Goal: Task Accomplishment & Management: Use online tool/utility

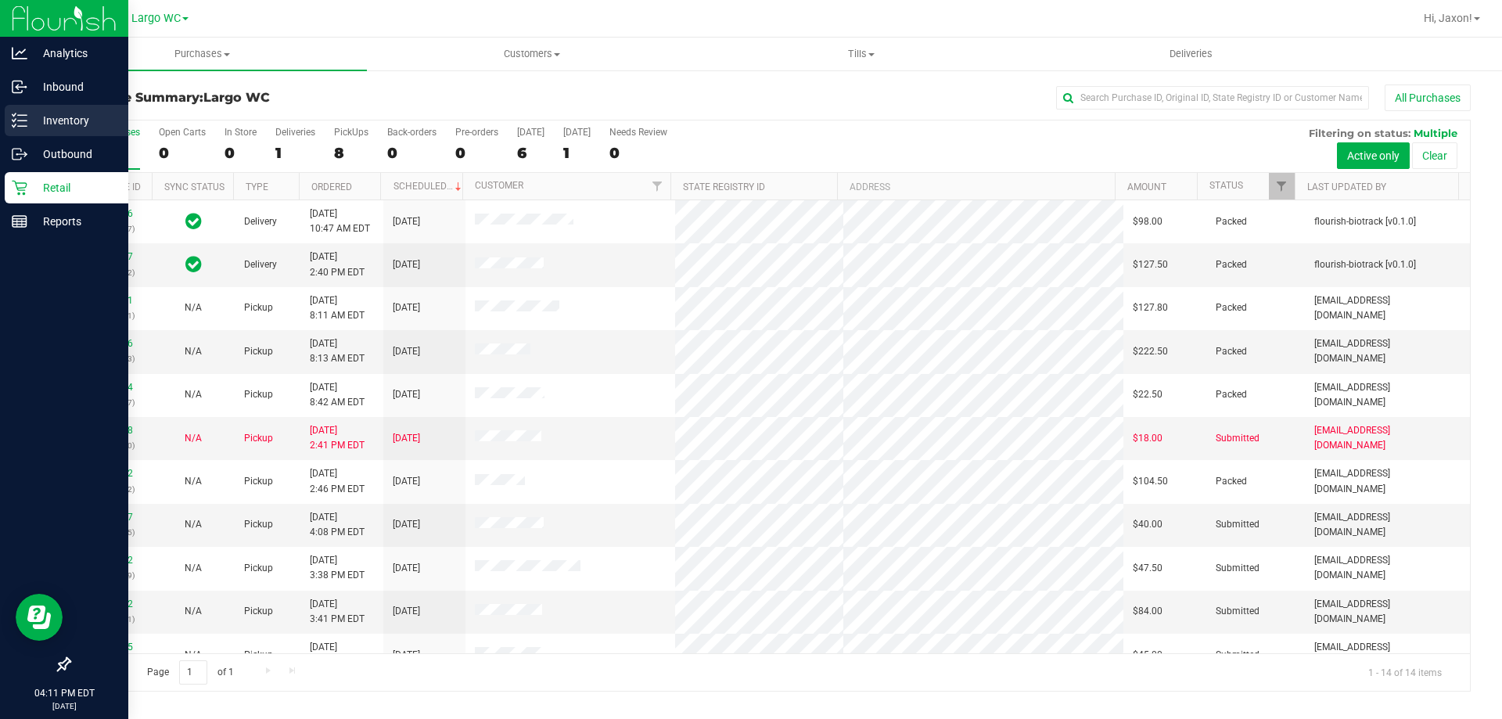
click at [84, 113] on p "Inventory" at bounding box center [74, 120] width 94 height 19
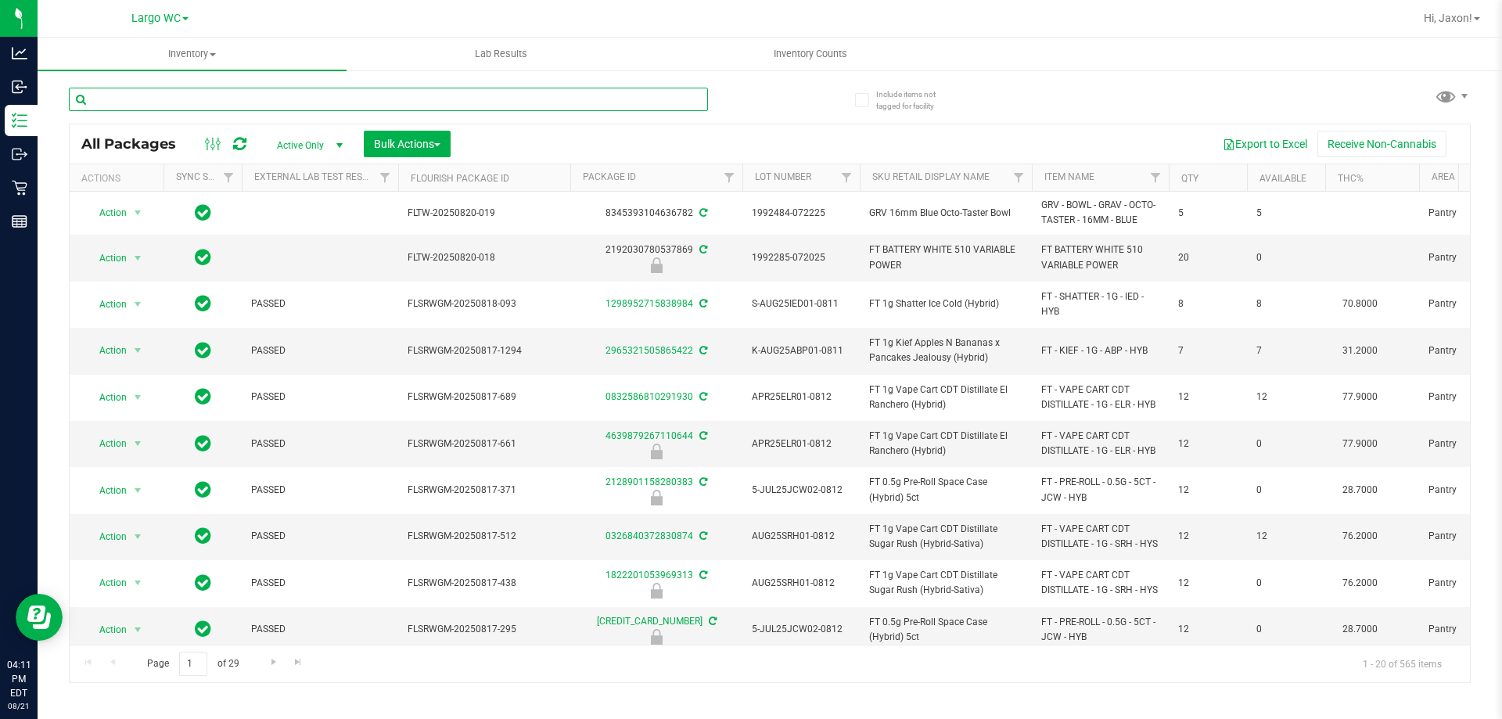
click at [361, 102] on input "text" at bounding box center [388, 99] width 639 height 23
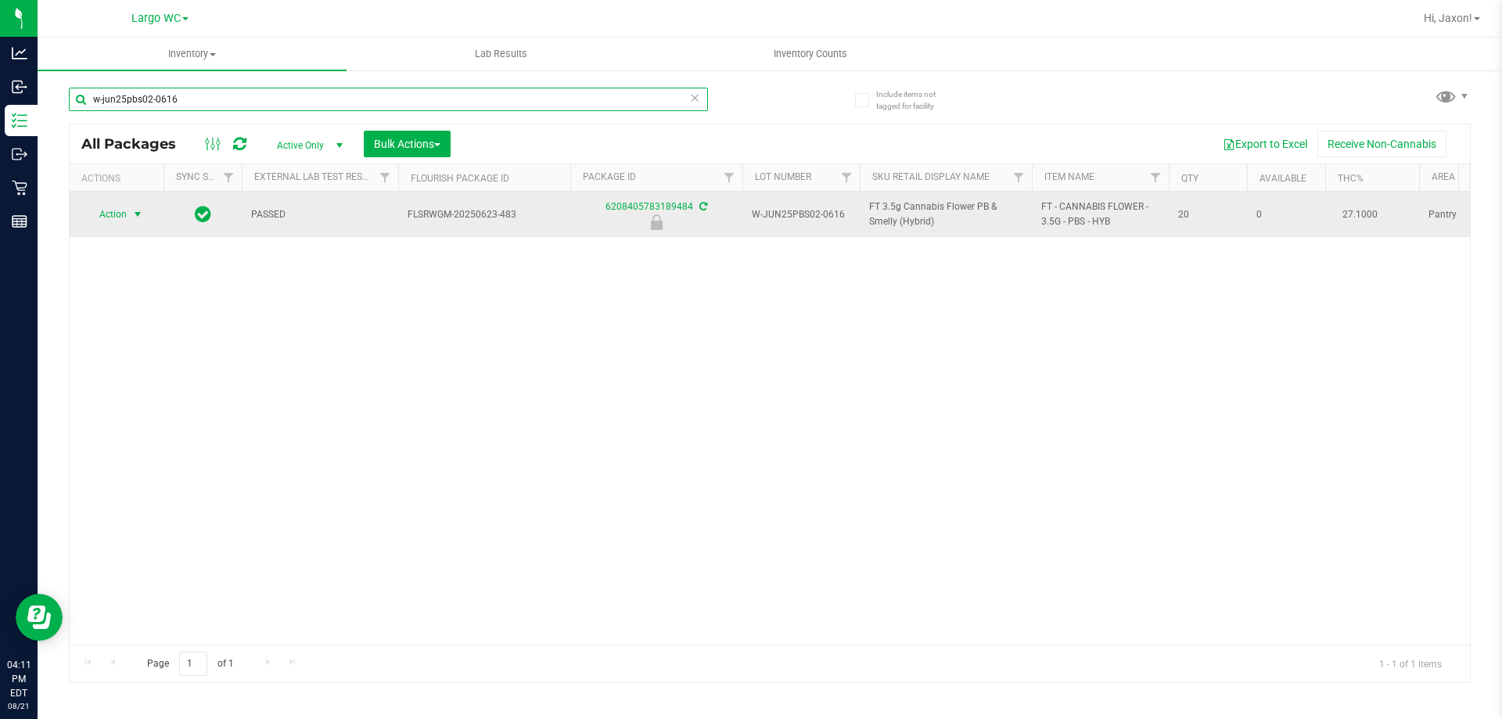
type input "w-jun25pbs02-0616"
click at [135, 214] on span "select" at bounding box center [137, 214] width 13 height 13
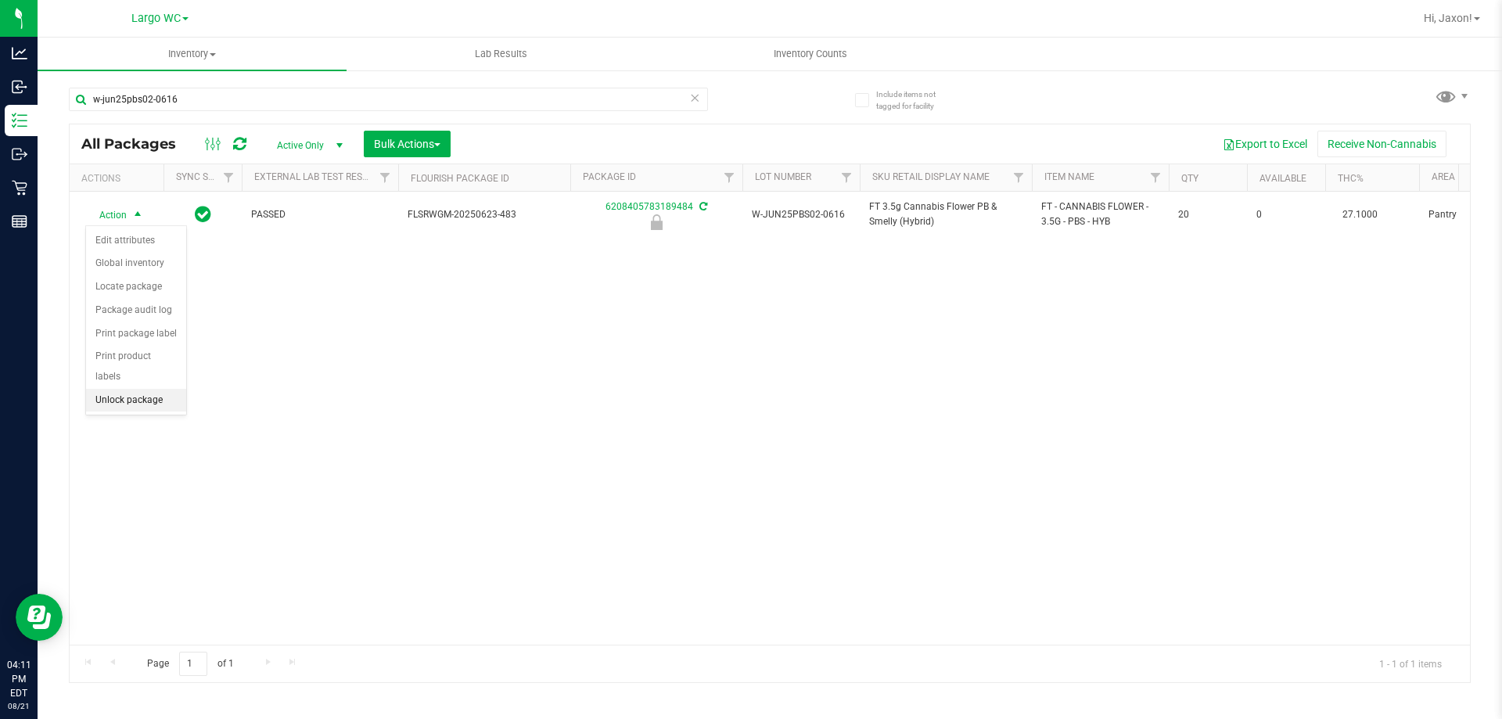
click at [135, 389] on li "Unlock package" at bounding box center [136, 400] width 100 height 23
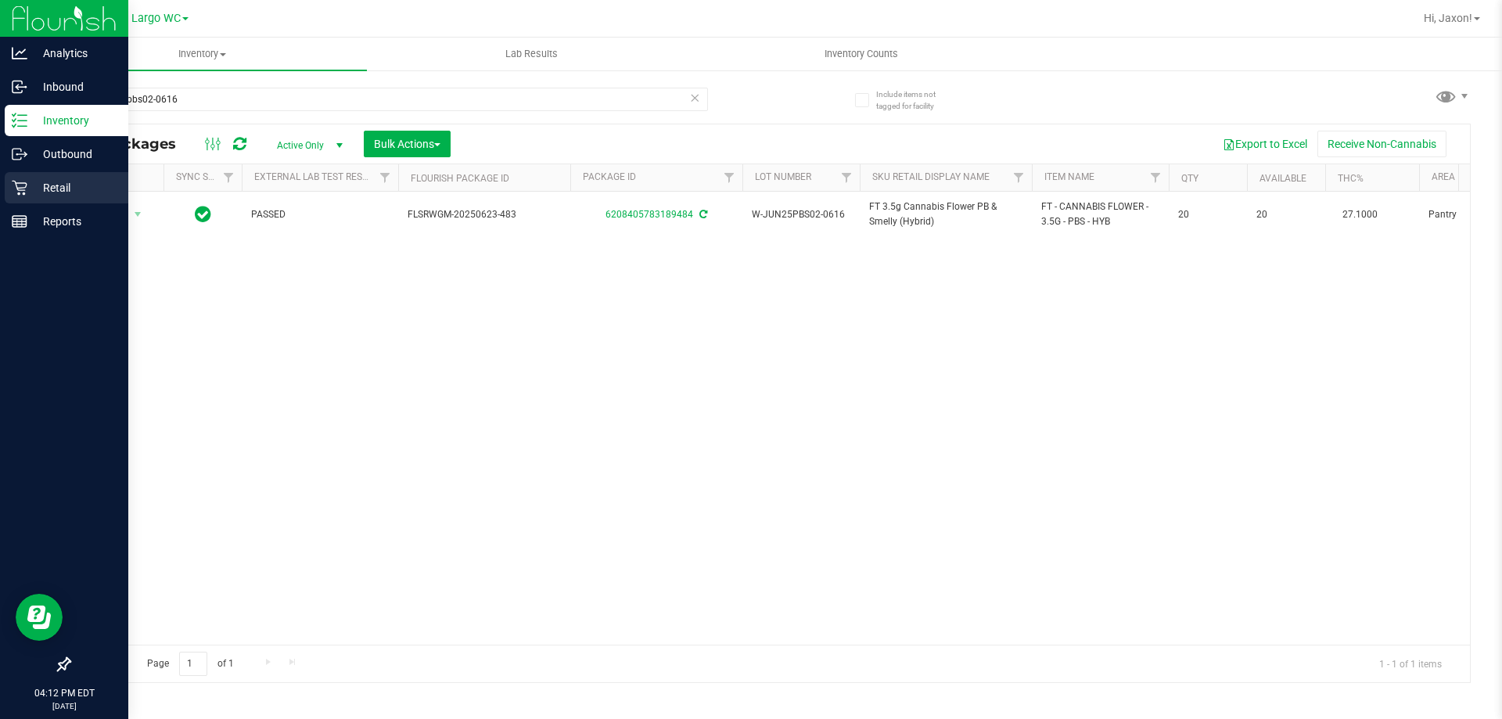
click at [13, 176] on div "Retail" at bounding box center [67, 187] width 124 height 31
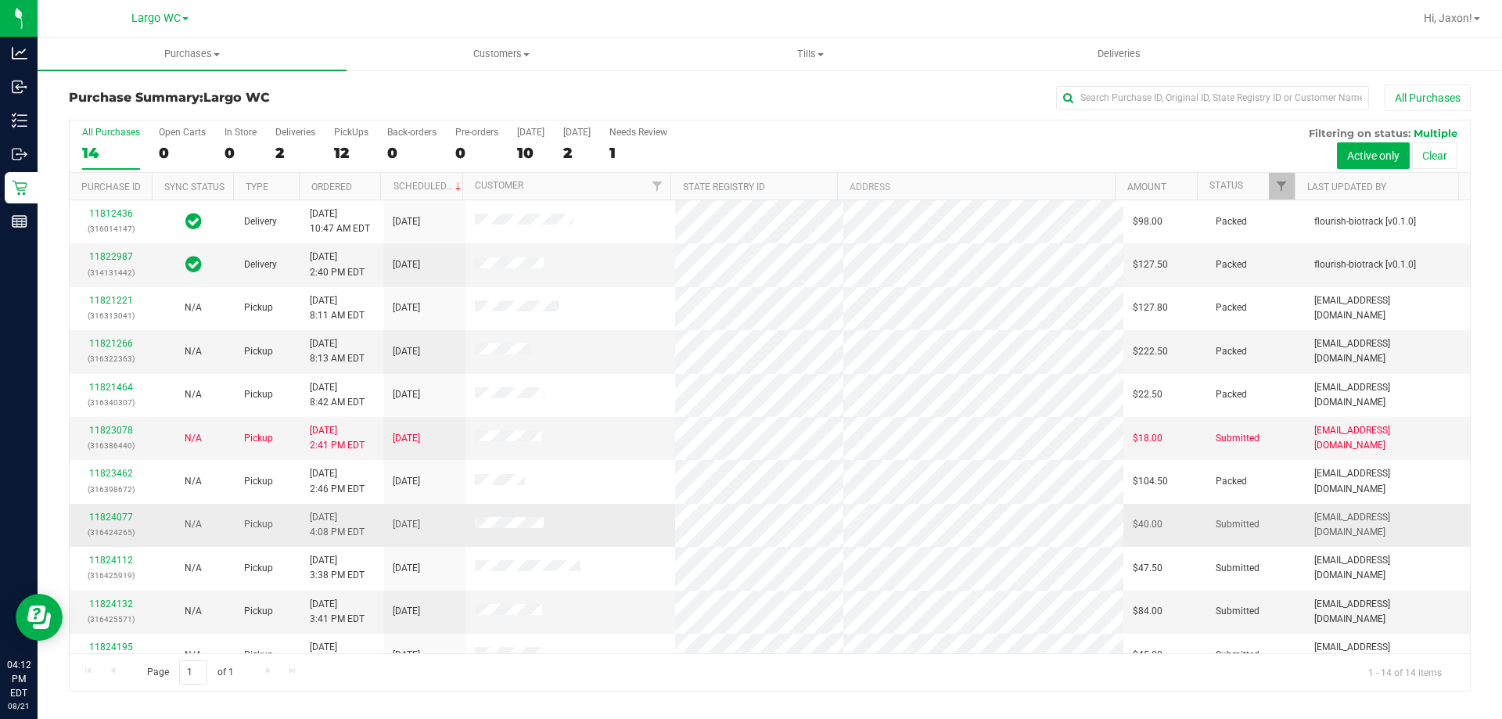
click at [154, 525] on td "N/A" at bounding box center [193, 525] width 82 height 43
click at [108, 511] on div "11824077 (316424265)" at bounding box center [110, 525] width 63 height 30
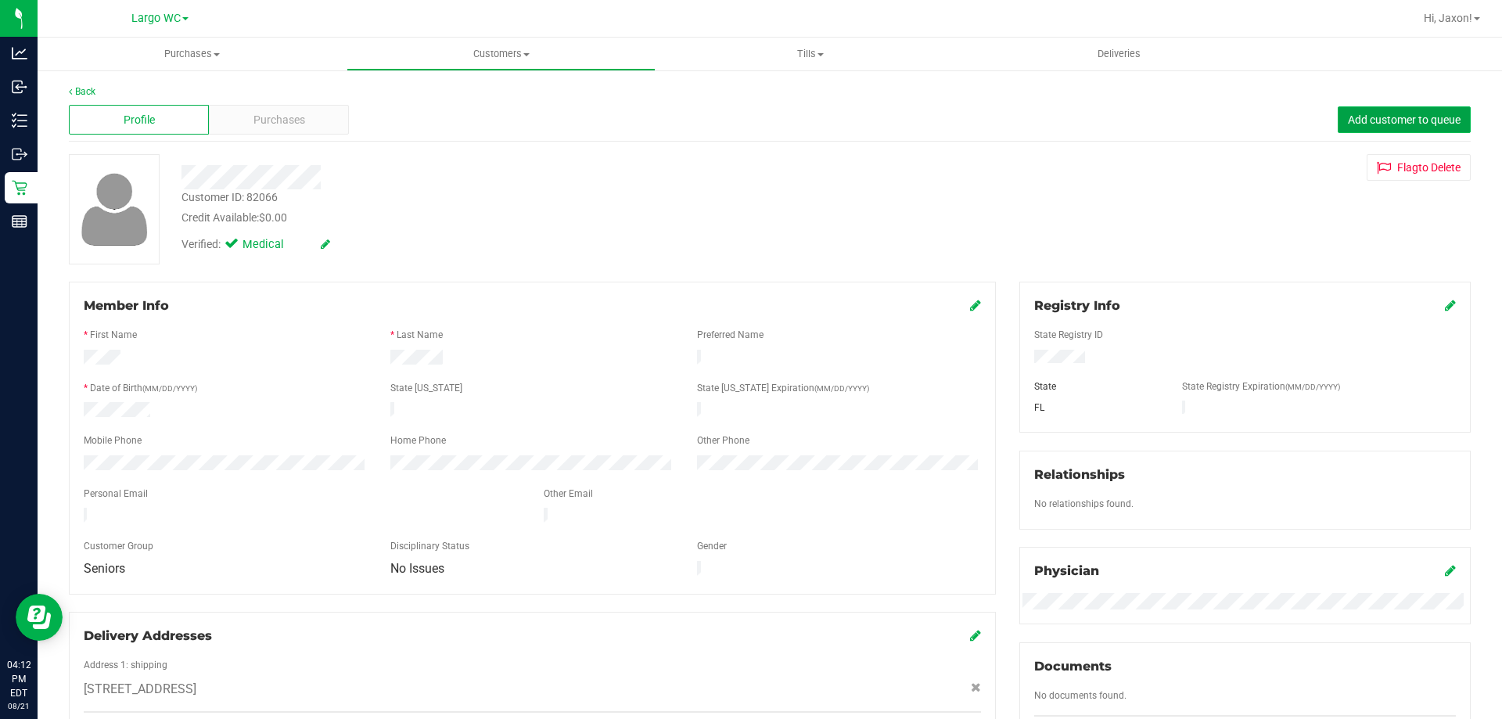
click at [1418, 120] on span "Add customer to queue" at bounding box center [1404, 119] width 113 height 13
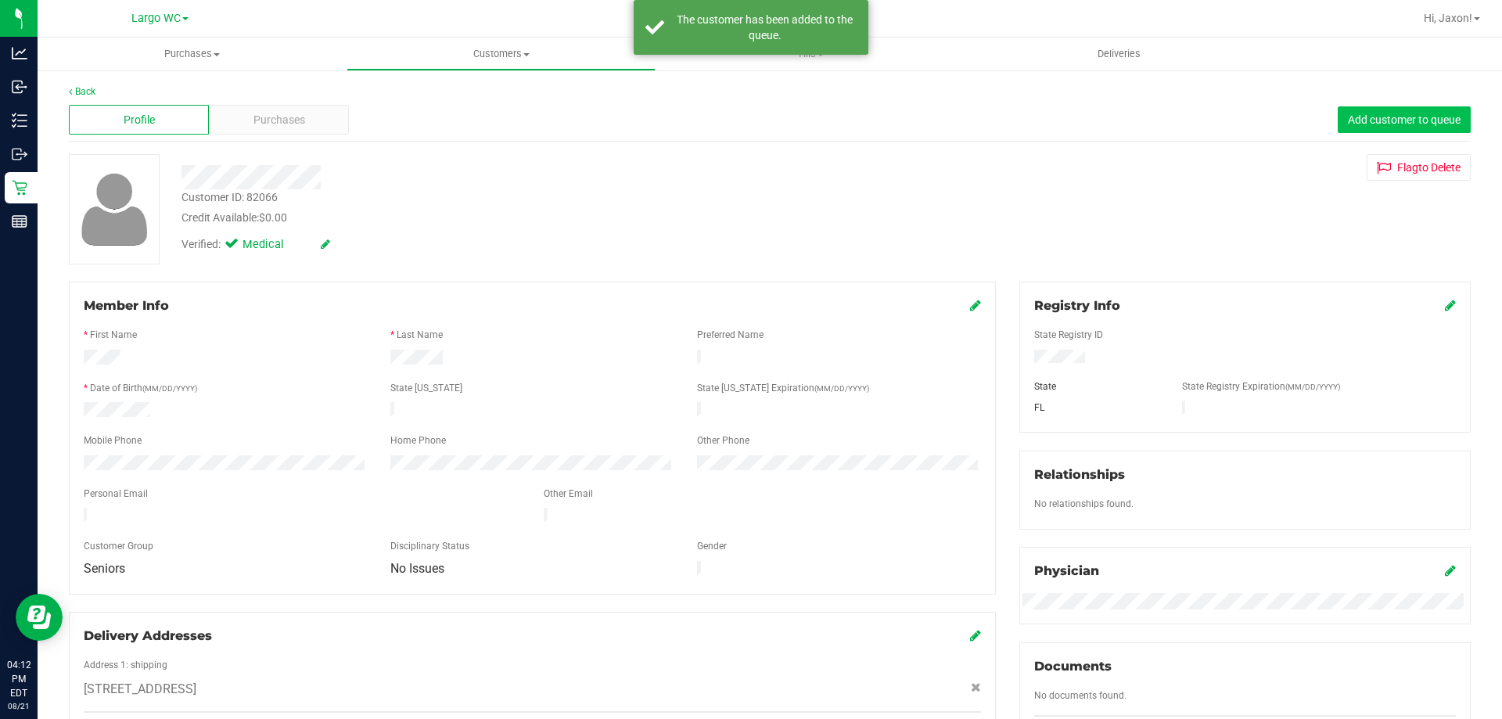
click at [1384, 117] on span "Add customer to queue" at bounding box center [1404, 119] width 113 height 13
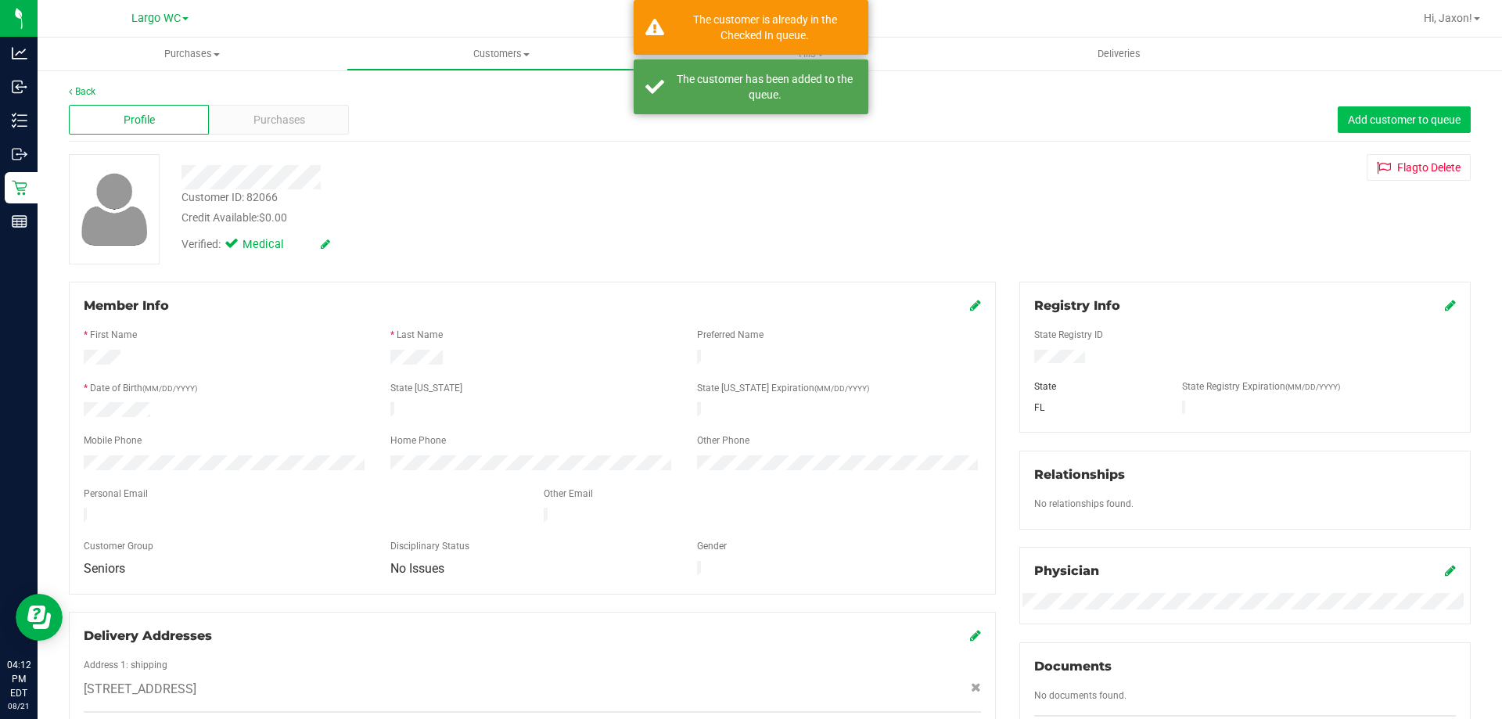
click at [262, 118] on span "Purchases" at bounding box center [279, 120] width 52 height 16
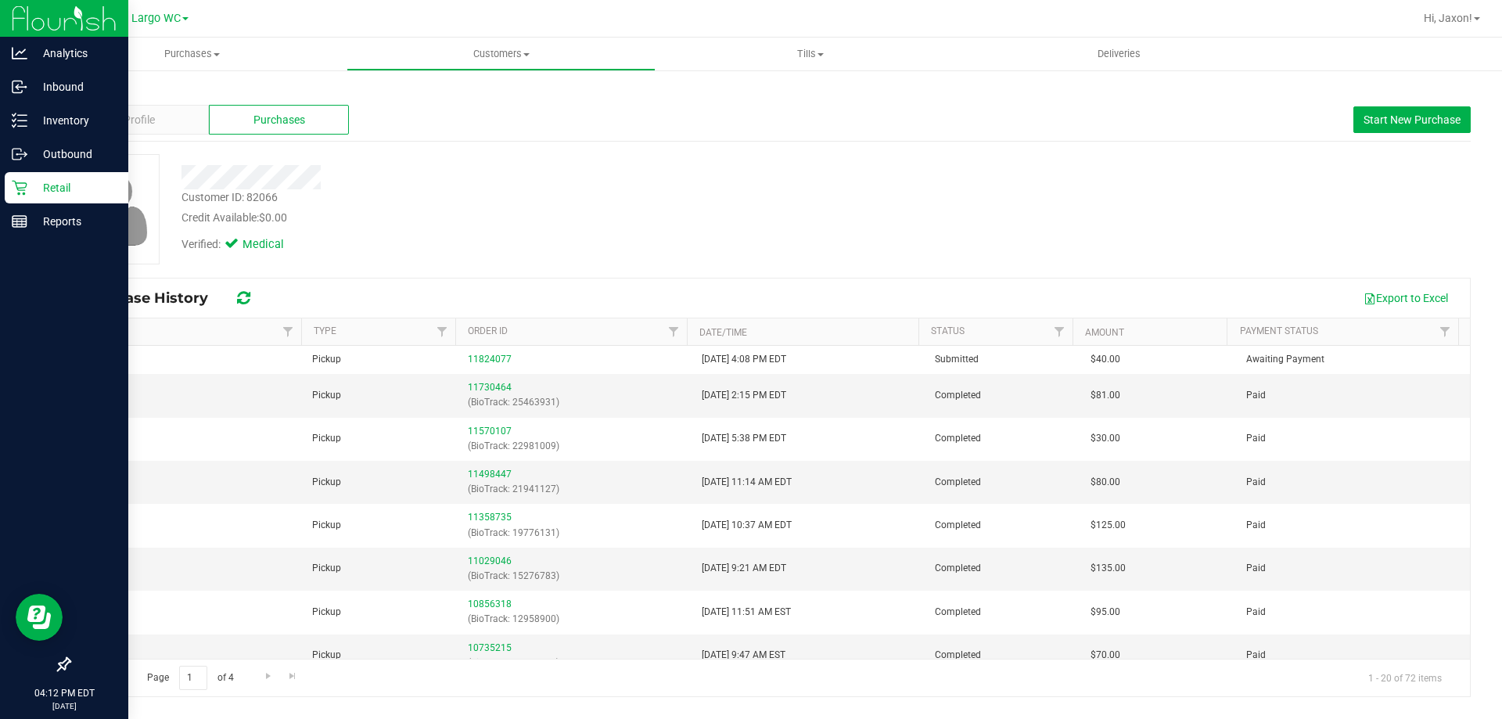
click at [16, 187] on icon at bounding box center [20, 188] width 16 height 16
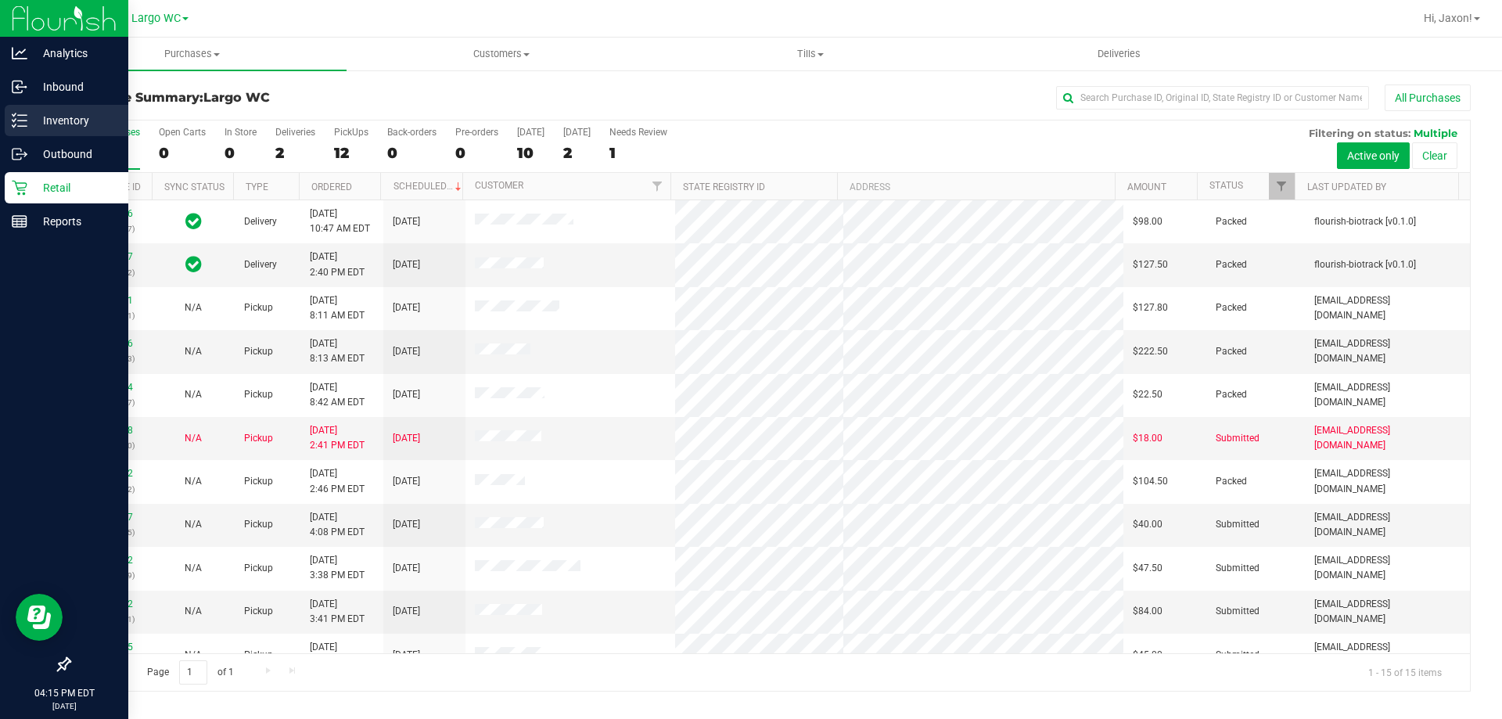
click at [3, 127] on link "Inventory" at bounding box center [64, 122] width 128 height 34
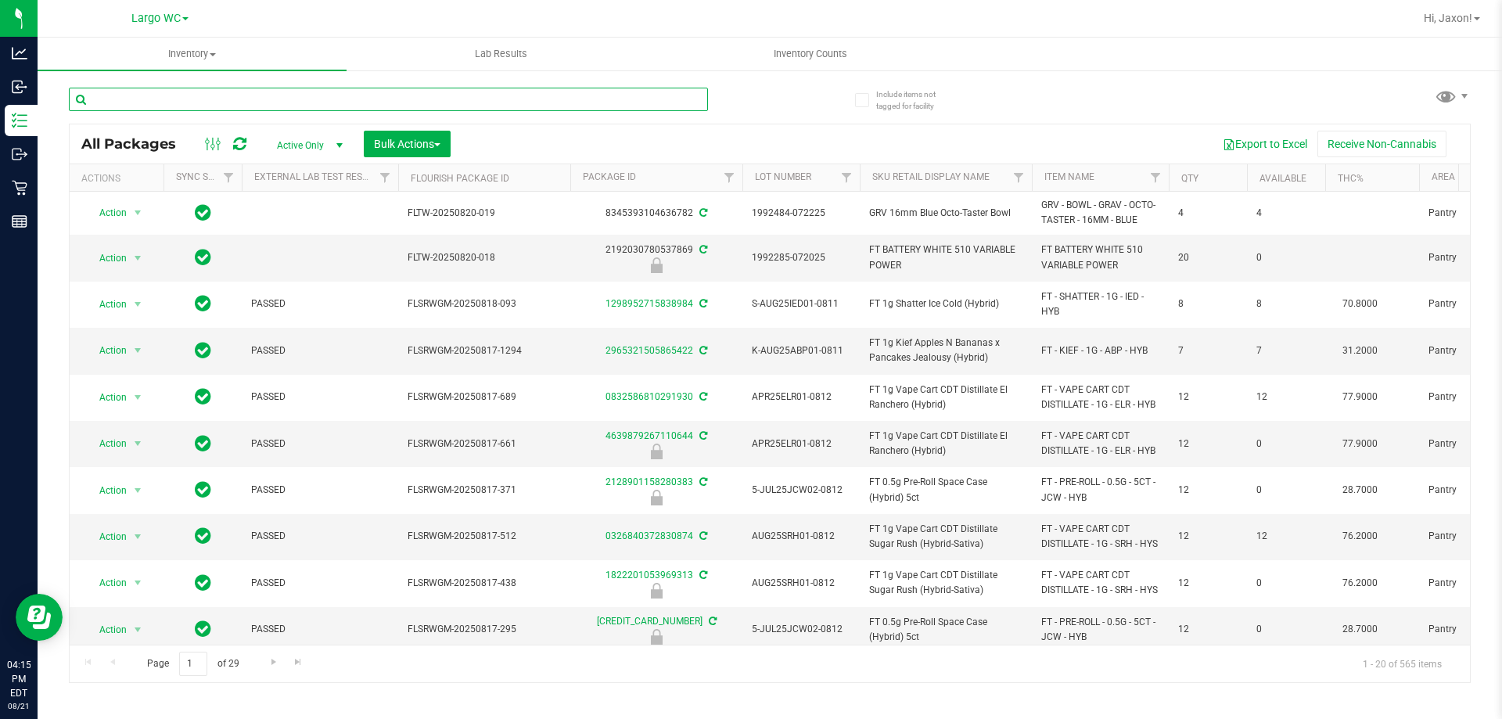
click at [306, 102] on input "text" at bounding box center [388, 99] width 639 height 23
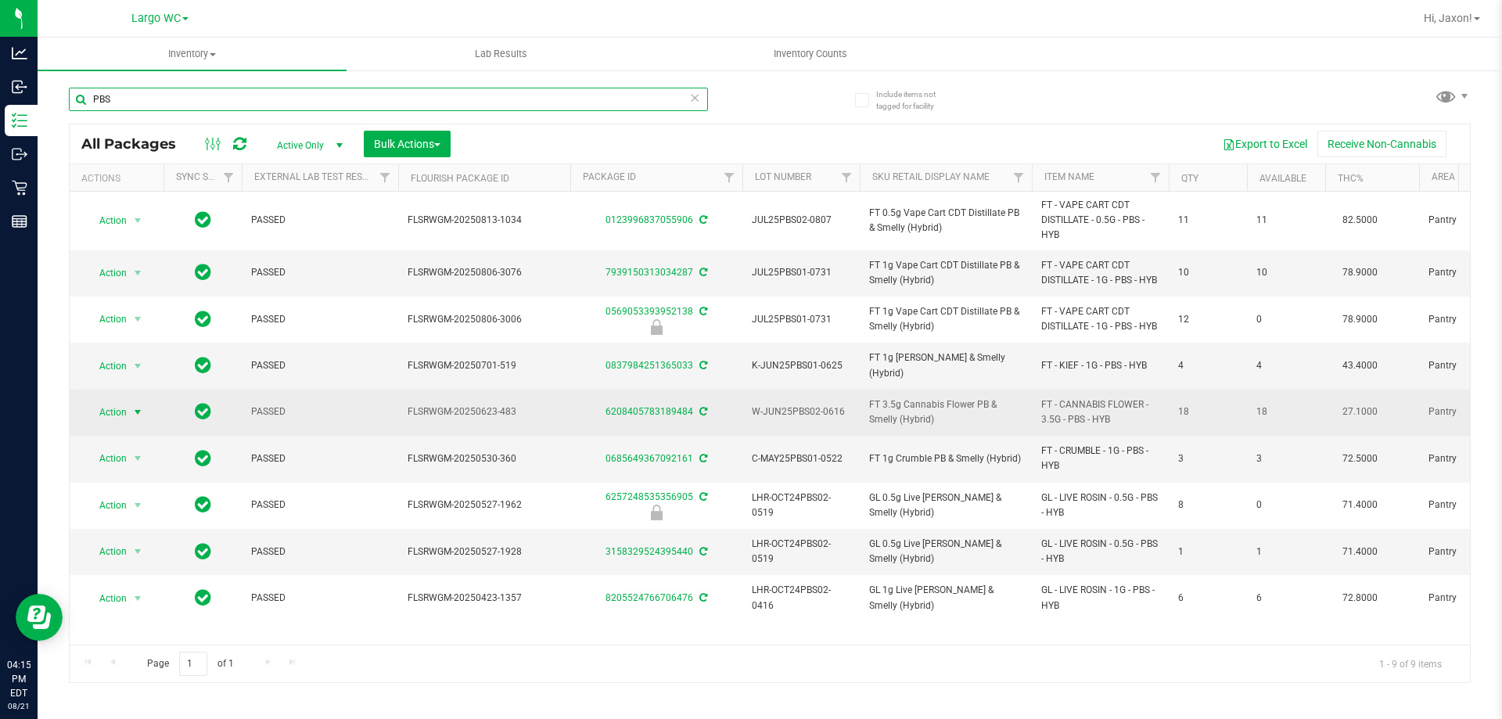
type input "PBS"
click at [138, 415] on span "select" at bounding box center [137, 412] width 13 height 13
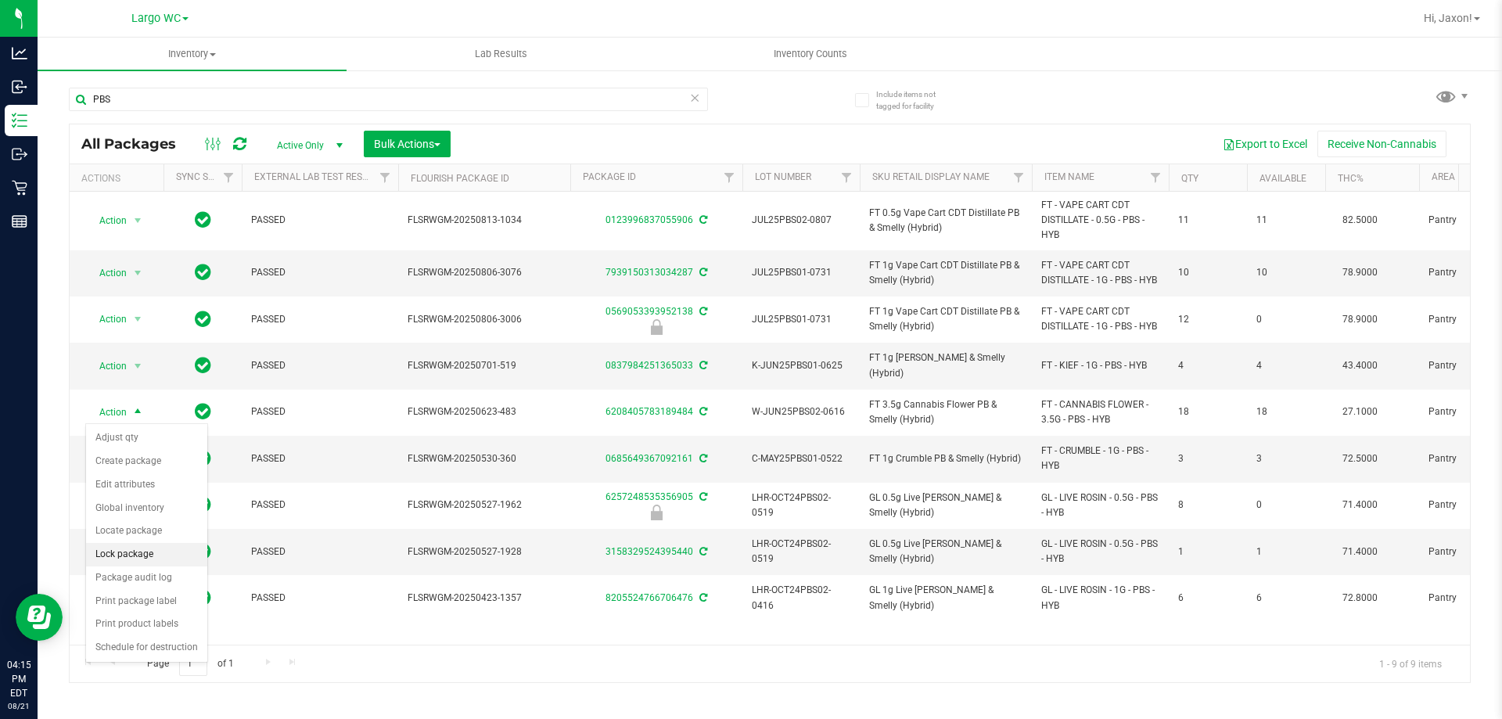
click at [147, 559] on li "Lock package" at bounding box center [146, 554] width 121 height 23
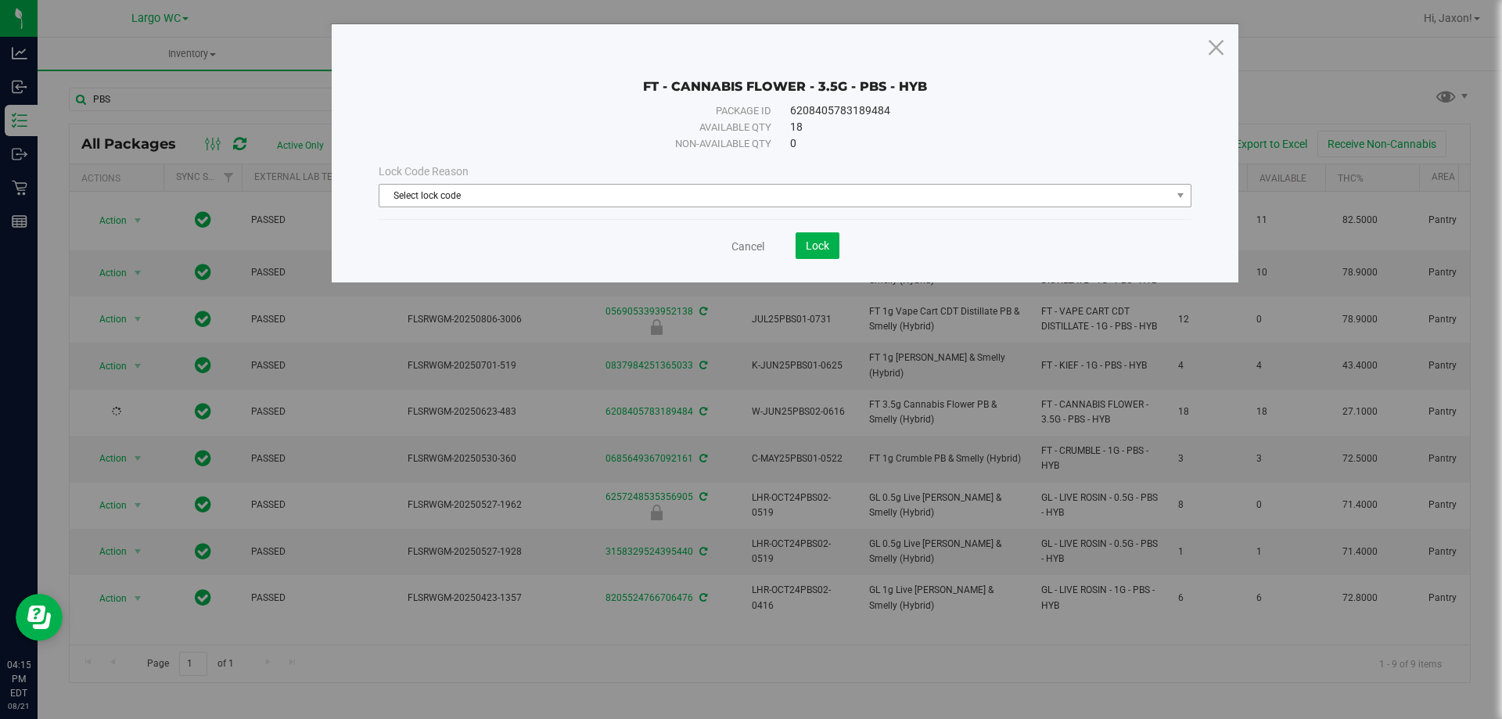
click at [605, 193] on span "Select lock code" at bounding box center [775, 196] width 792 height 22
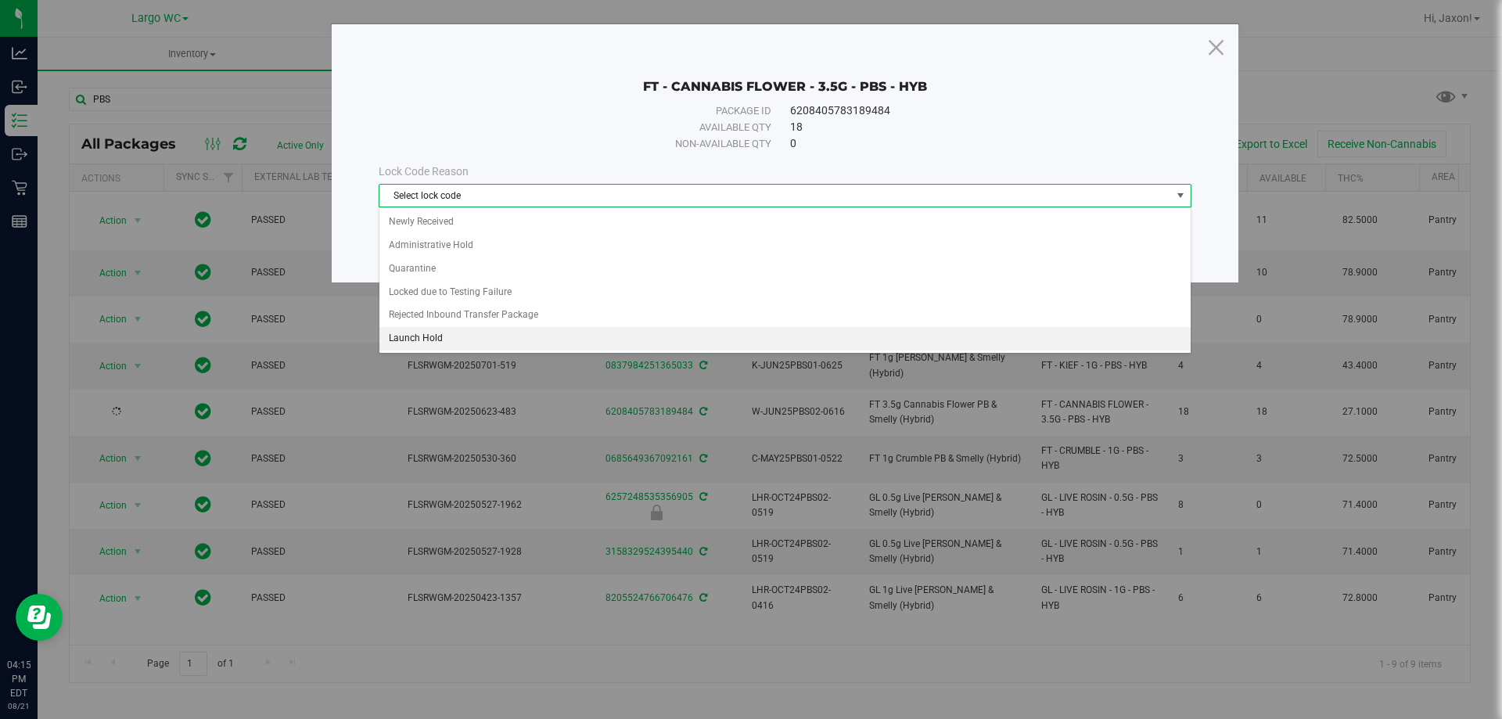
click at [441, 339] on li "Launch Hold" at bounding box center [784, 338] width 811 height 23
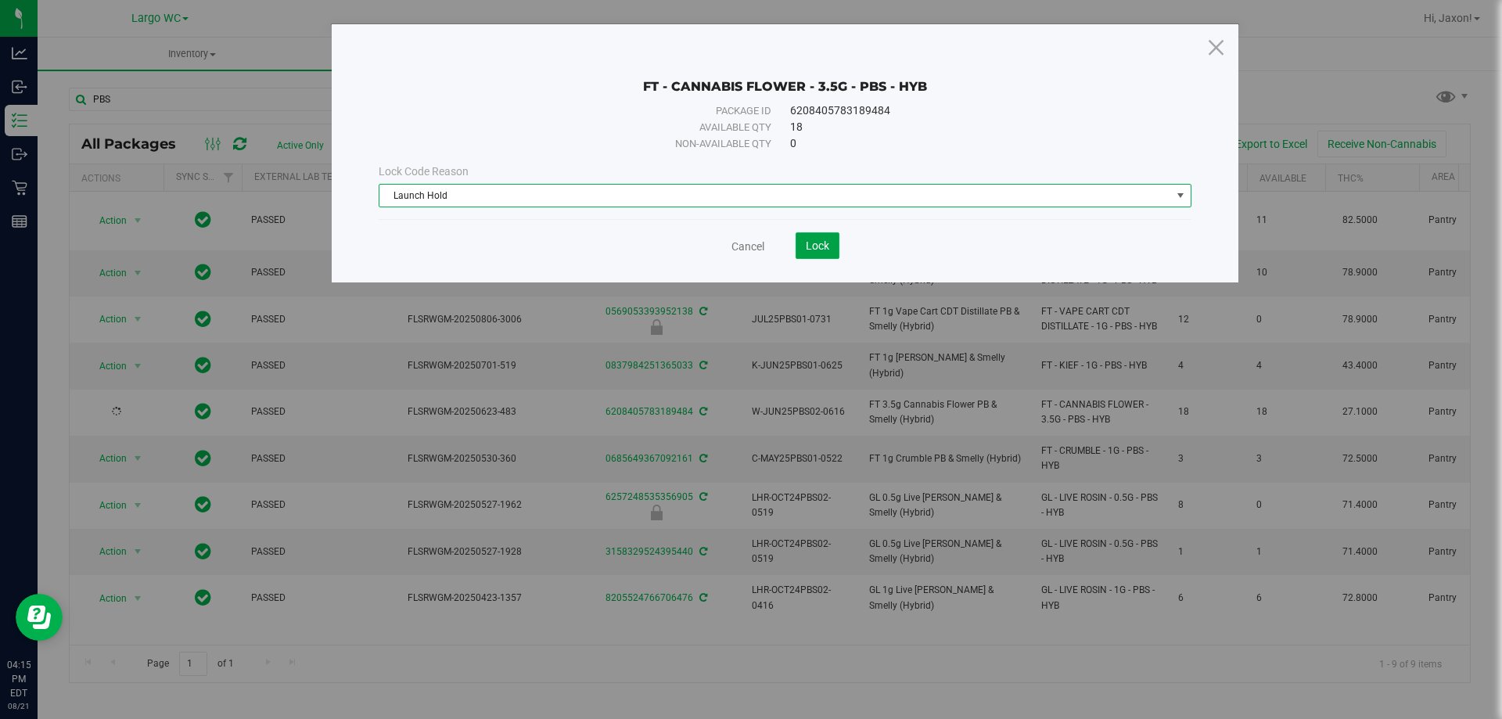
click at [806, 236] on button "Lock" at bounding box center [817, 245] width 44 height 27
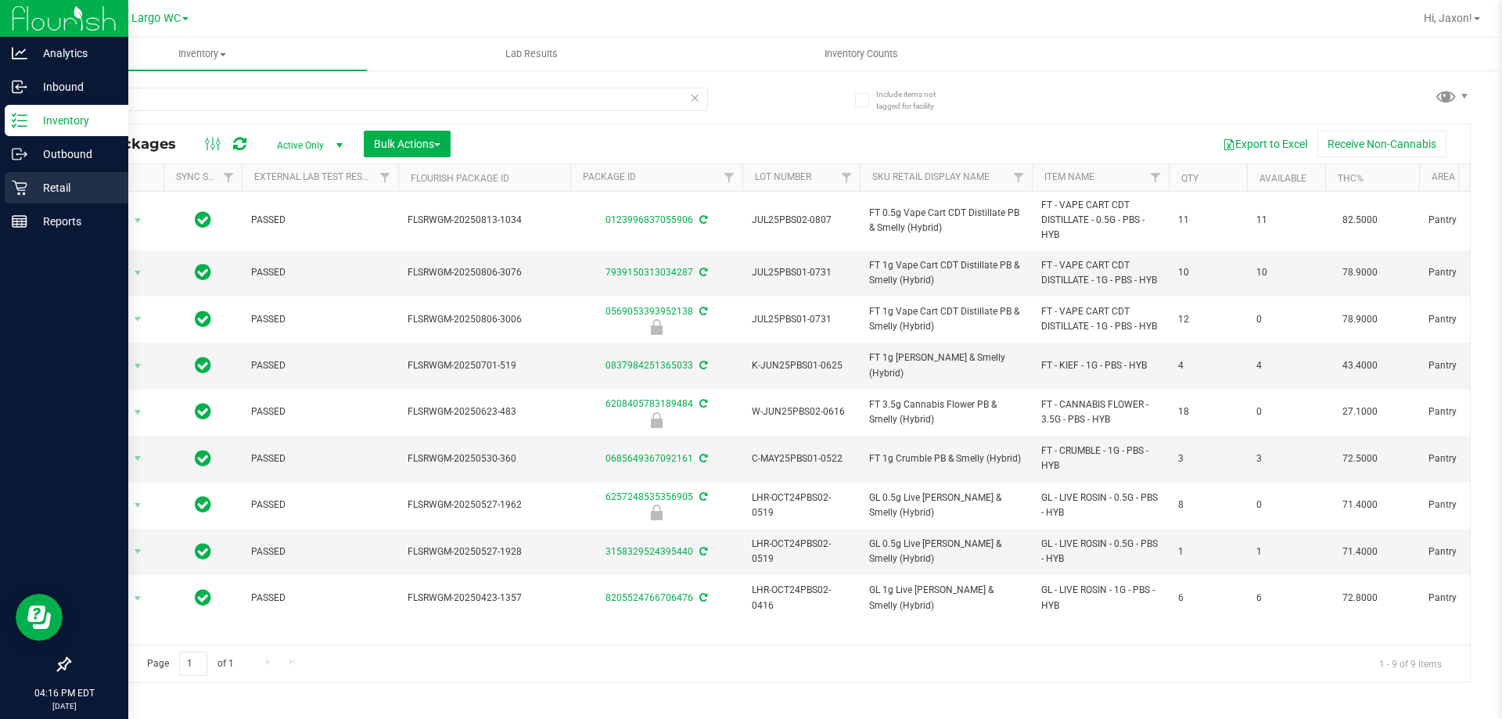
click at [17, 187] on icon at bounding box center [19, 188] width 15 height 15
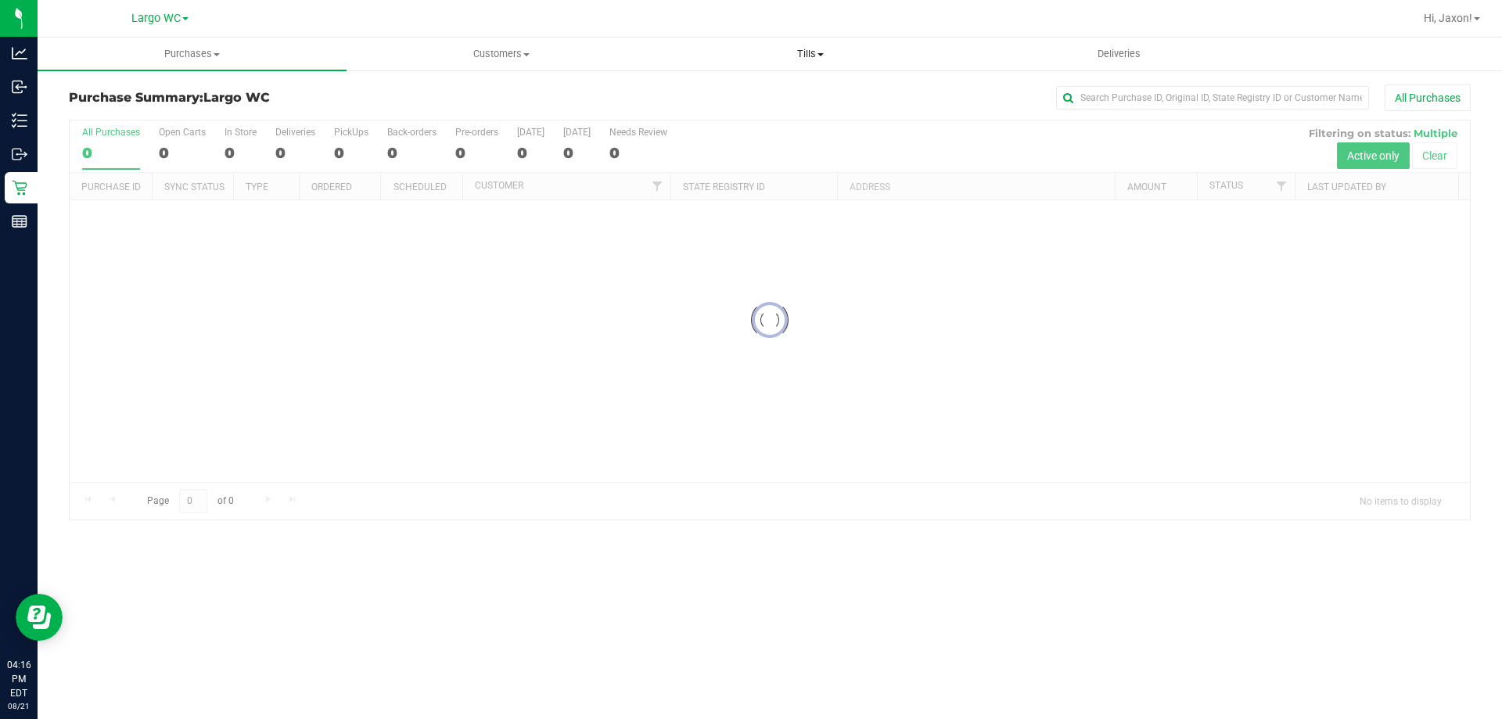
click at [822, 54] on span at bounding box center [820, 54] width 6 height 3
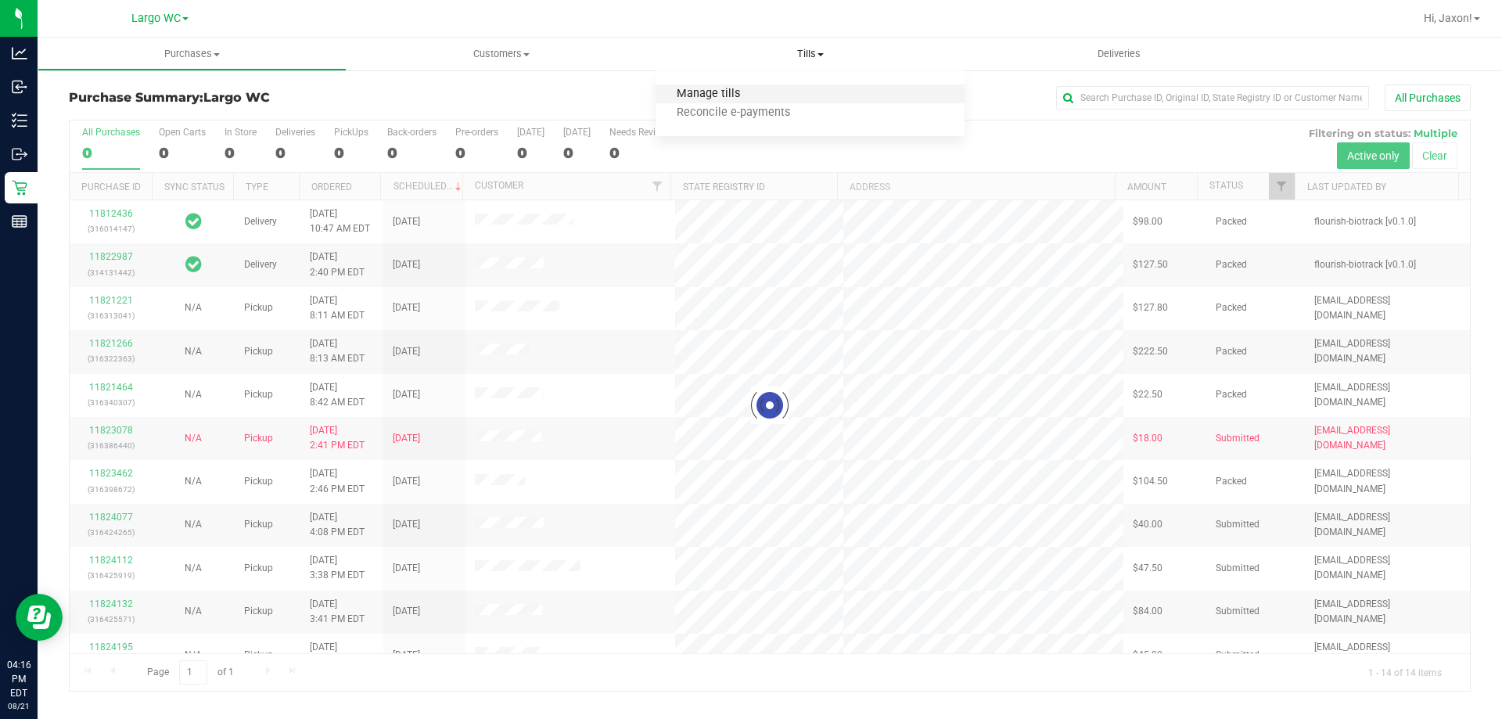
click at [695, 92] on span "Manage tills" at bounding box center [708, 94] width 106 height 13
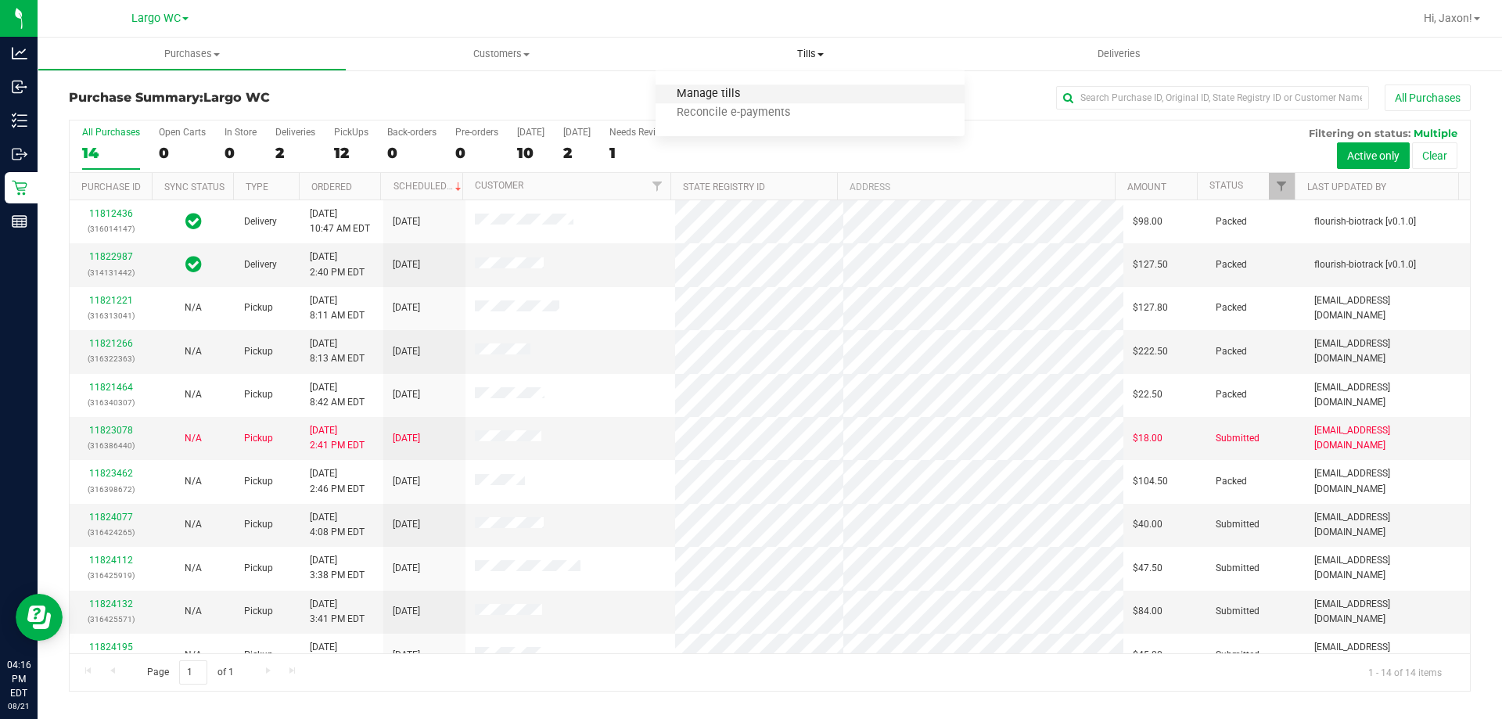
click at [711, 108] on span "Reconcile e-payments" at bounding box center [733, 112] width 156 height 13
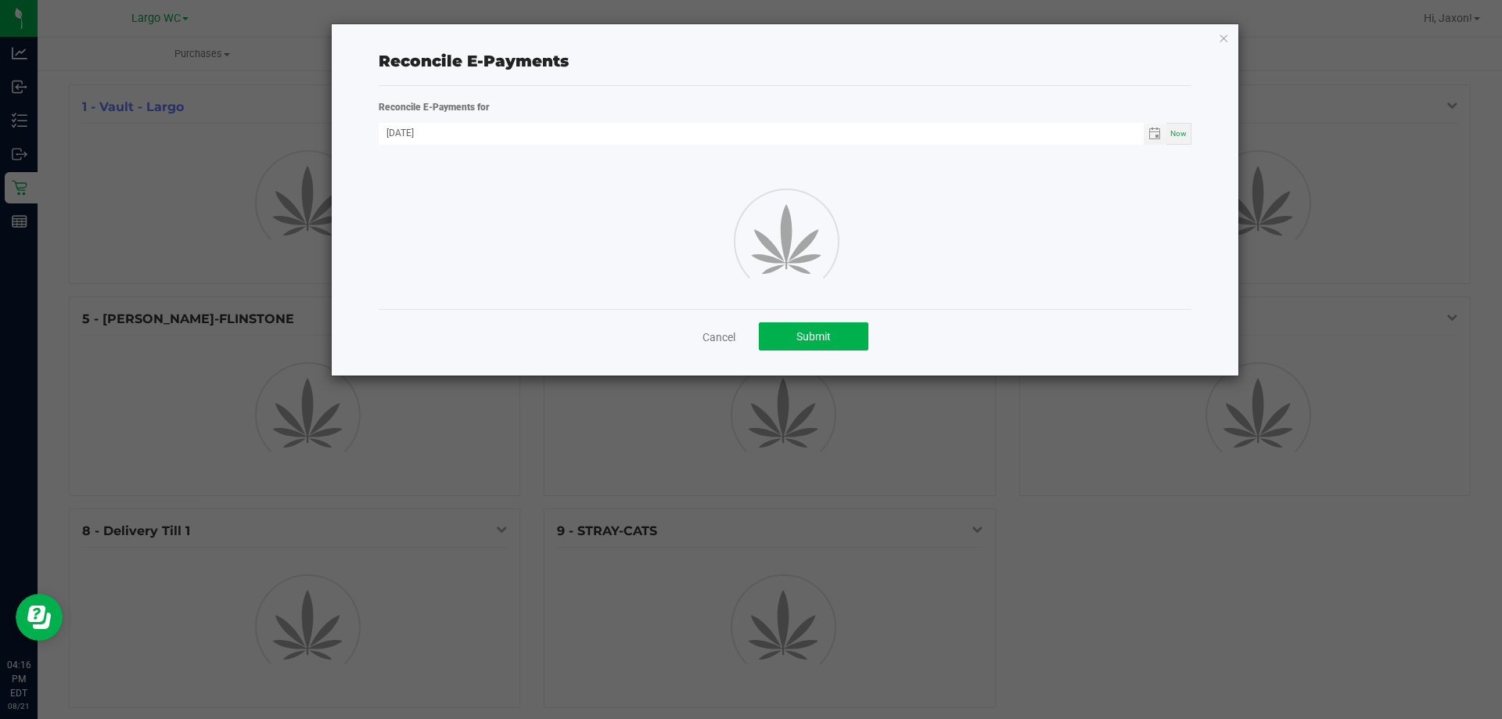
click at [1223, 32] on icon "button" at bounding box center [1223, 37] width 11 height 19
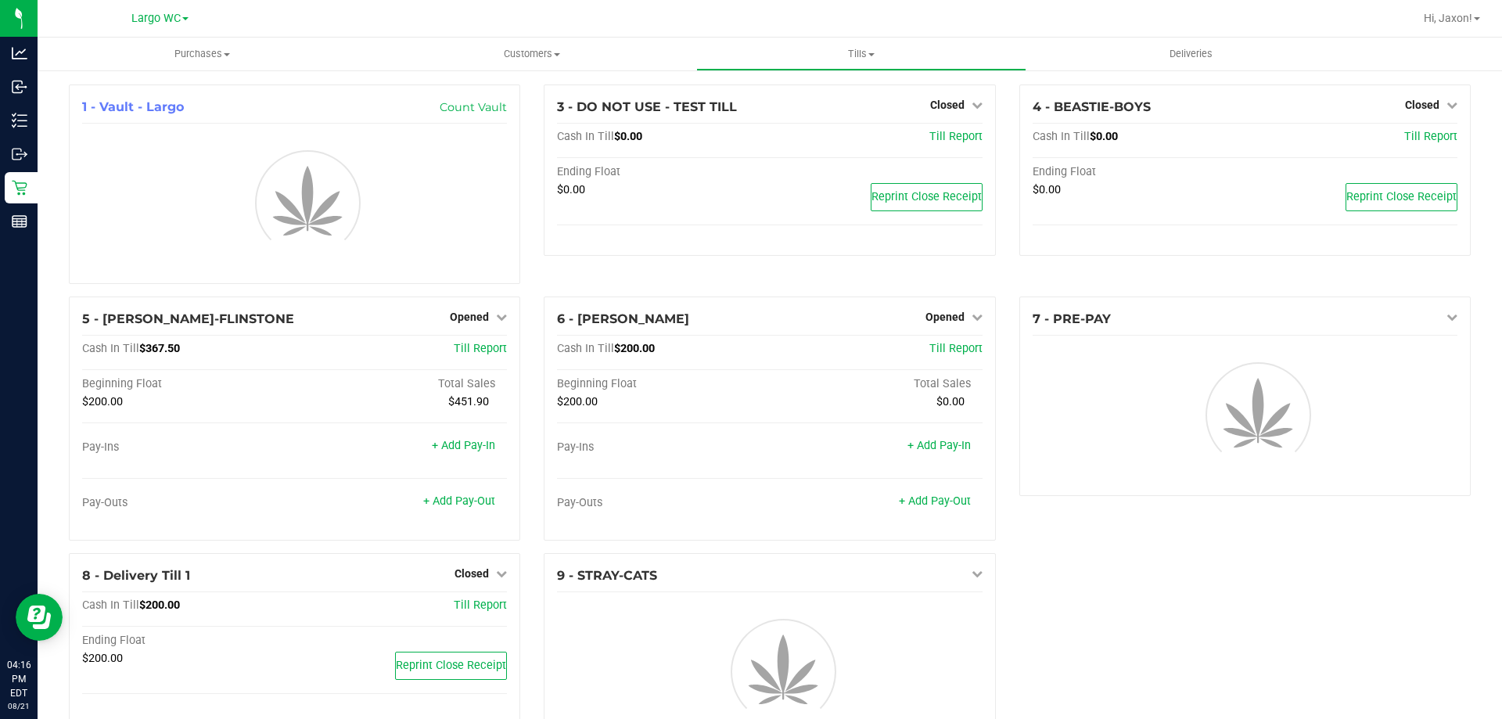
click at [837, 55] on span "Tills" at bounding box center [861, 54] width 328 height 14
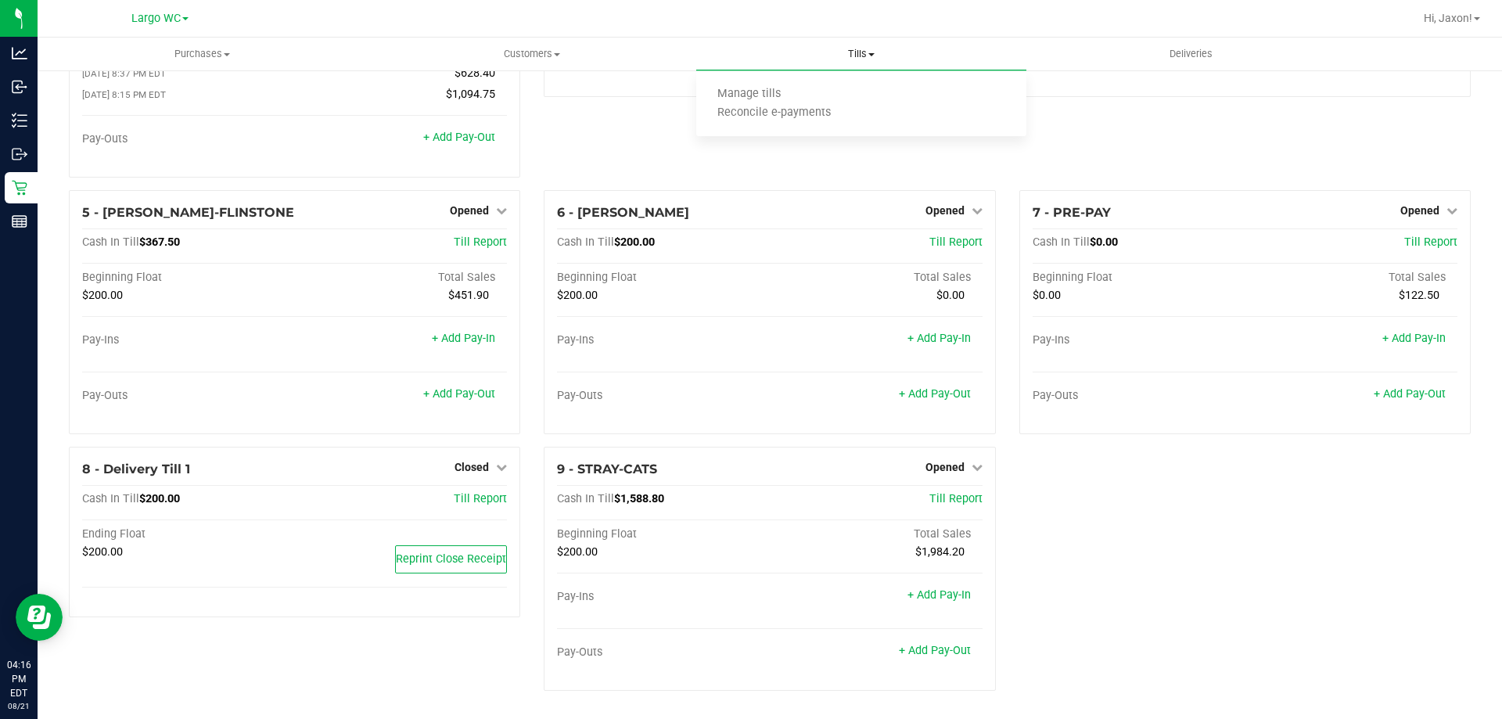
scroll to position [158, 0]
click at [1090, 528] on div "1 - Vault - Largo Count Vault Cash In Vault: $4,445.55 Main: $2,245.55 Change B…" at bounding box center [769, 314] width 1425 height 777
